Goal: Register for event/course: Register for event/course

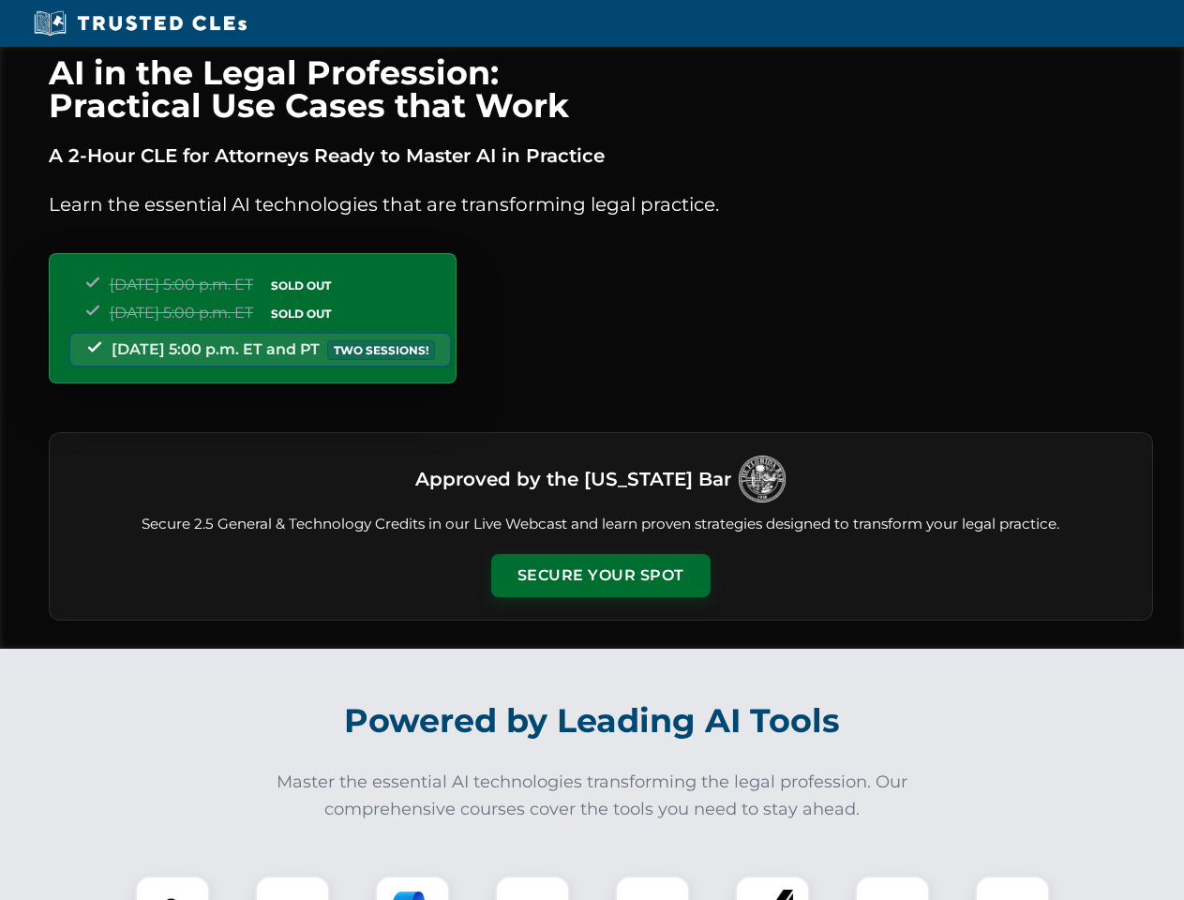
click at [600, 576] on button "Secure Your Spot" at bounding box center [600, 575] width 219 height 43
click at [172, 888] on img at bounding box center [172, 913] width 54 height 54
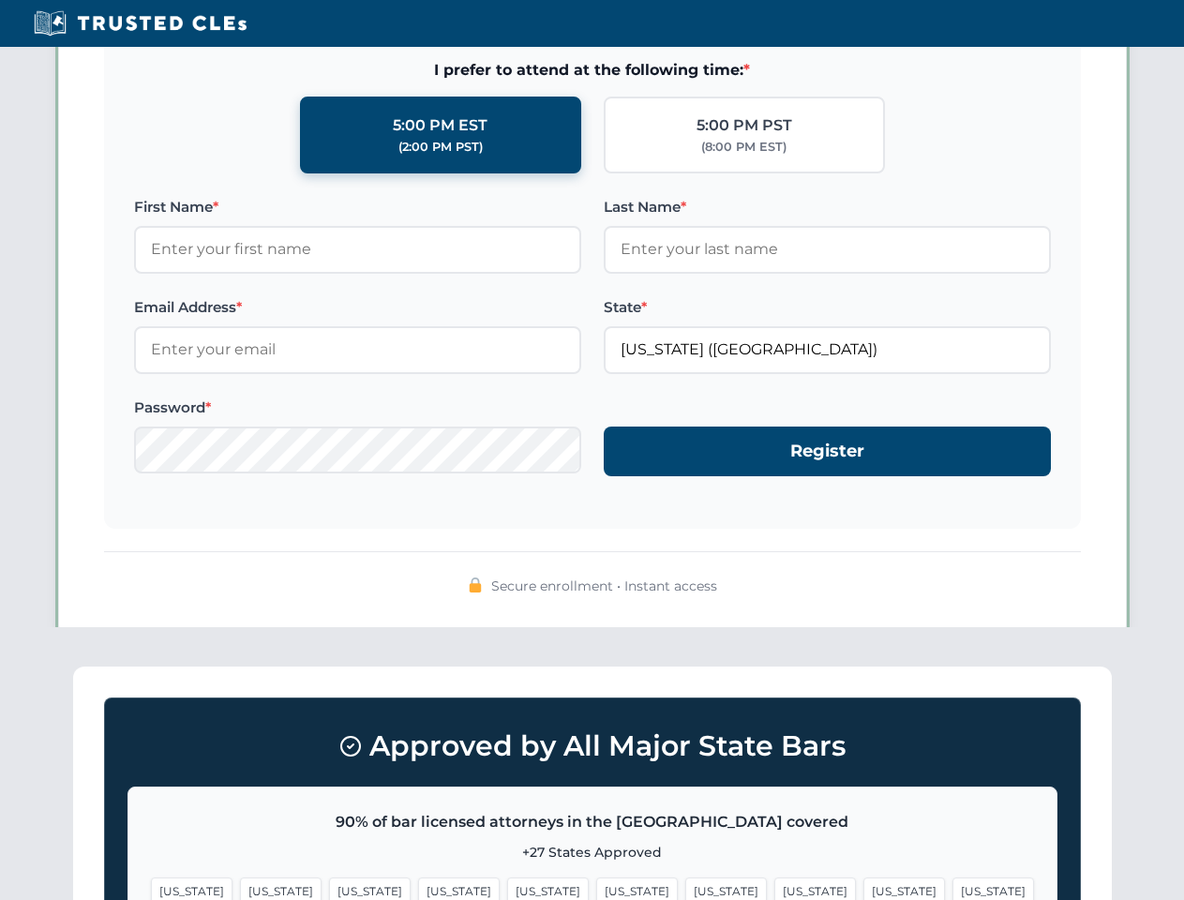
click at [685, 888] on span "[US_STATE]" at bounding box center [726, 890] width 82 height 27
click at [863, 888] on span "[US_STATE]" at bounding box center [904, 890] width 82 height 27
